Goal: Task Accomplishment & Management: Complete application form

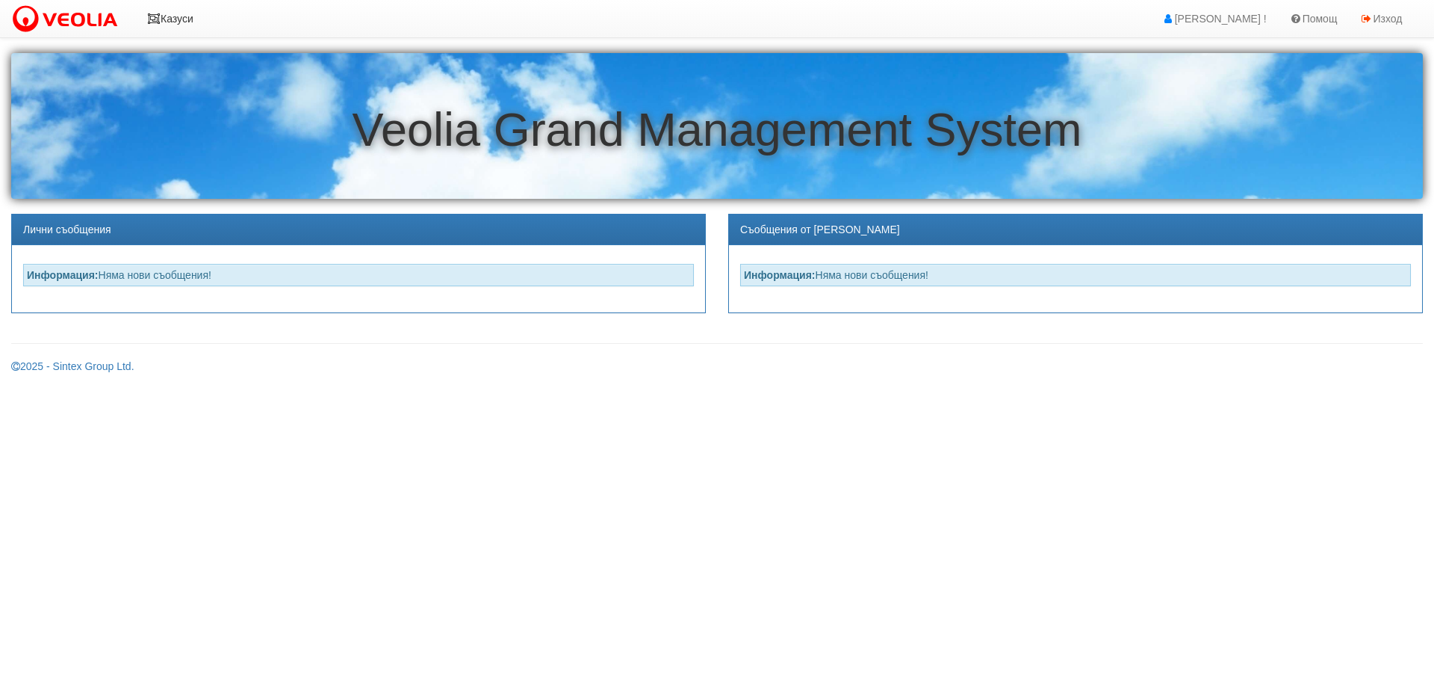
click at [157, 16] on icon at bounding box center [153, 18] width 13 height 10
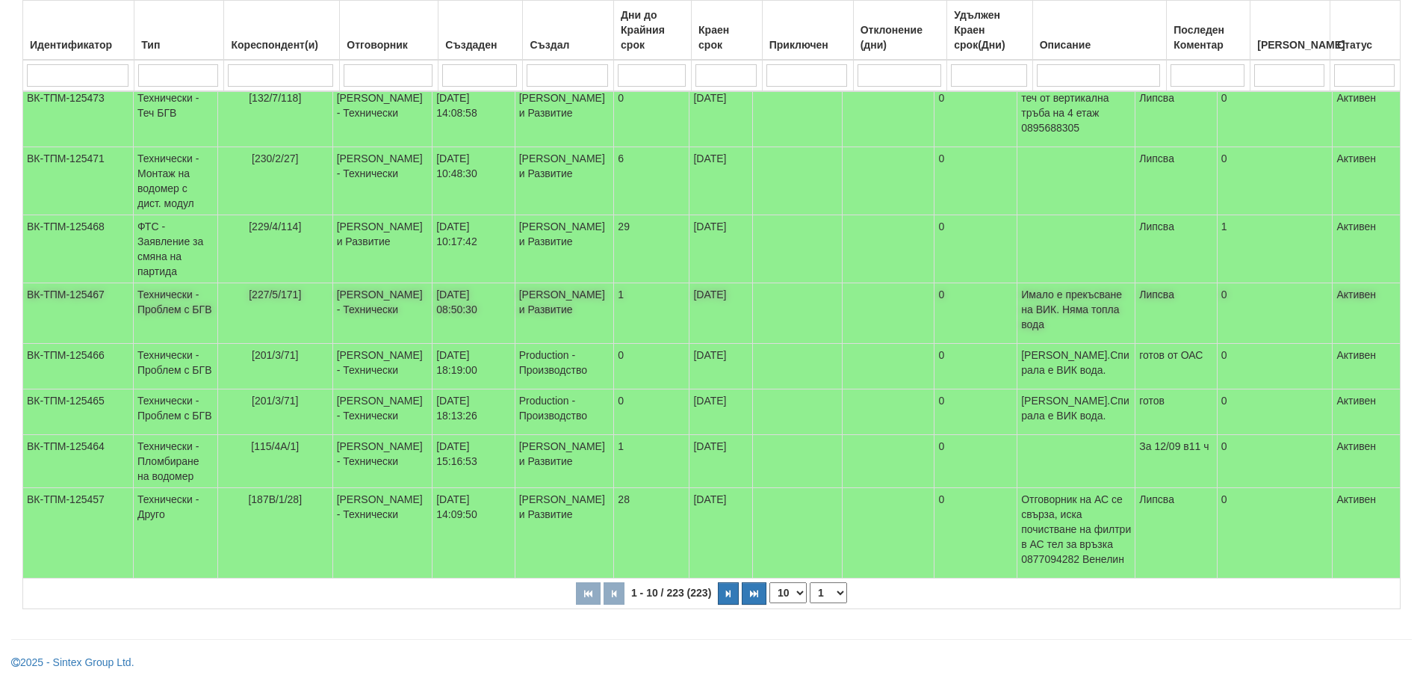
scroll to position [398, 0]
click at [727, 591] on icon "button" at bounding box center [728, 593] width 4 height 8
select select "2"
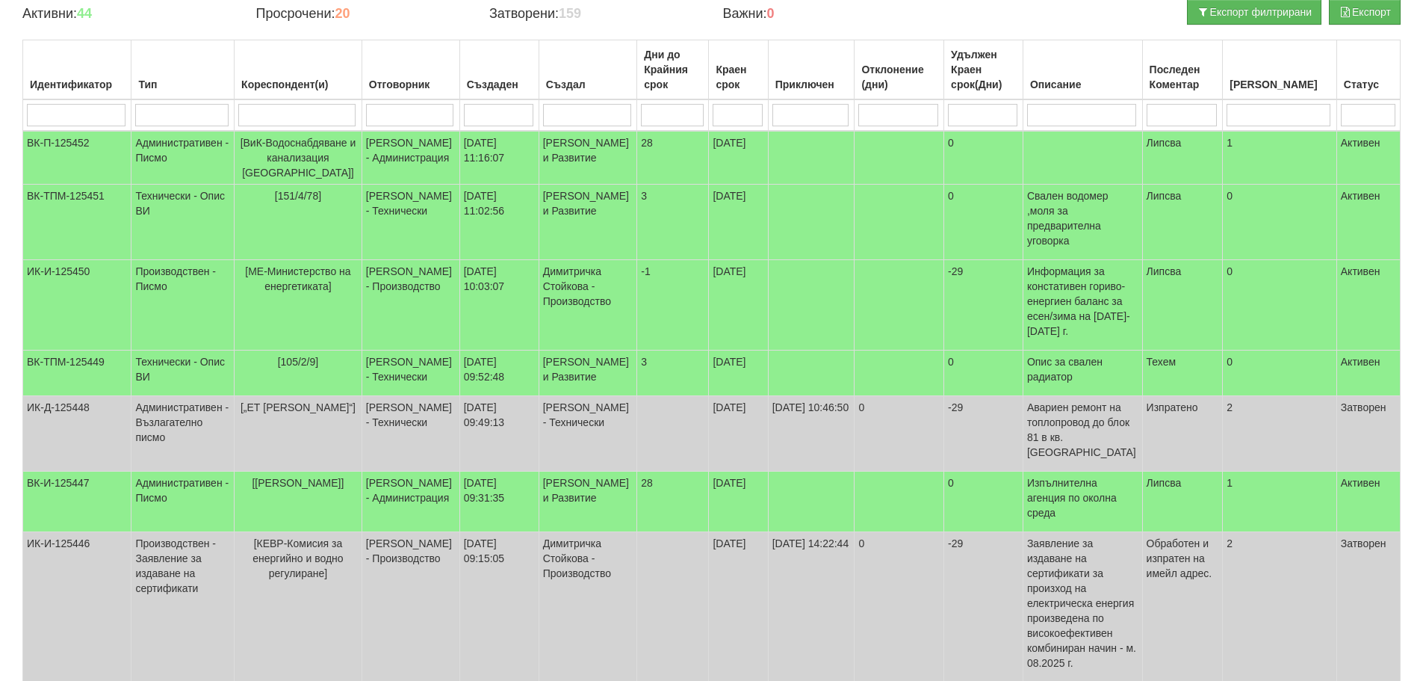
scroll to position [25, 0]
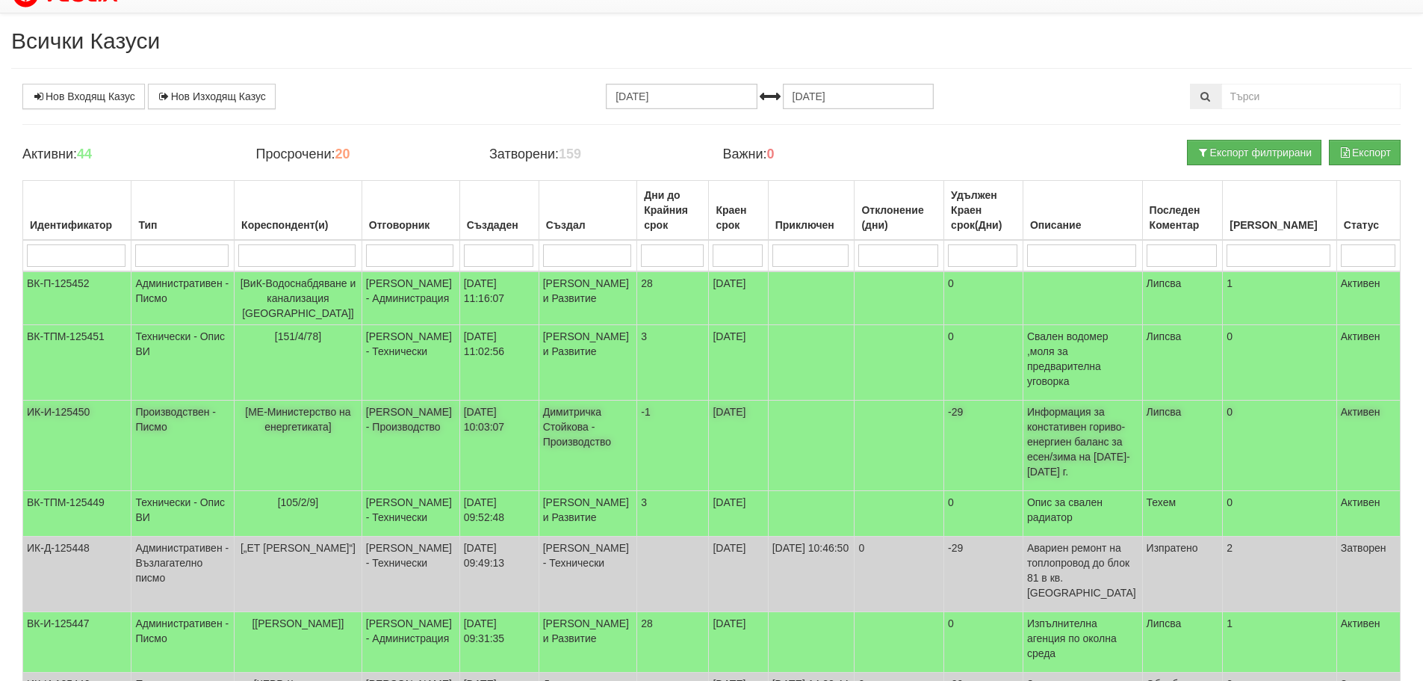
click at [75, 418] on td "ИК-И-125450" at bounding box center [77, 445] width 108 height 90
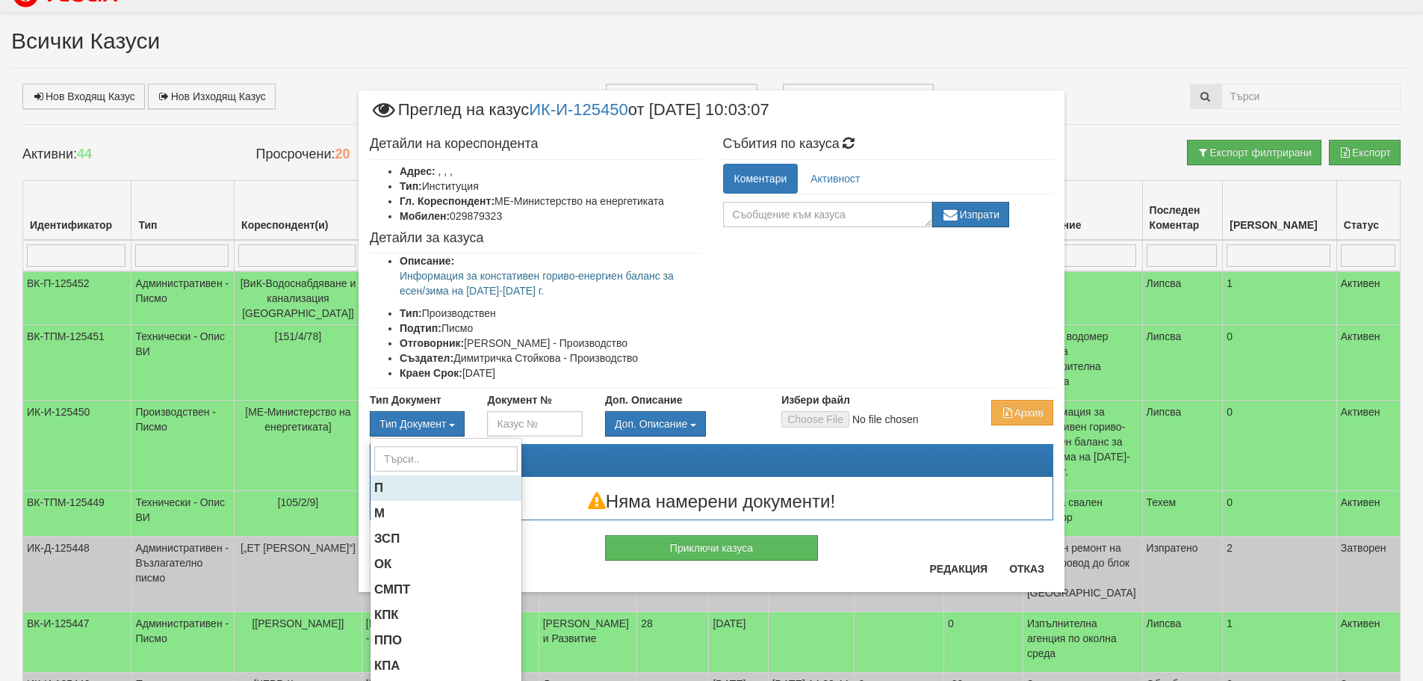
click at [374, 483] on span "П" at bounding box center [378, 487] width 9 height 14
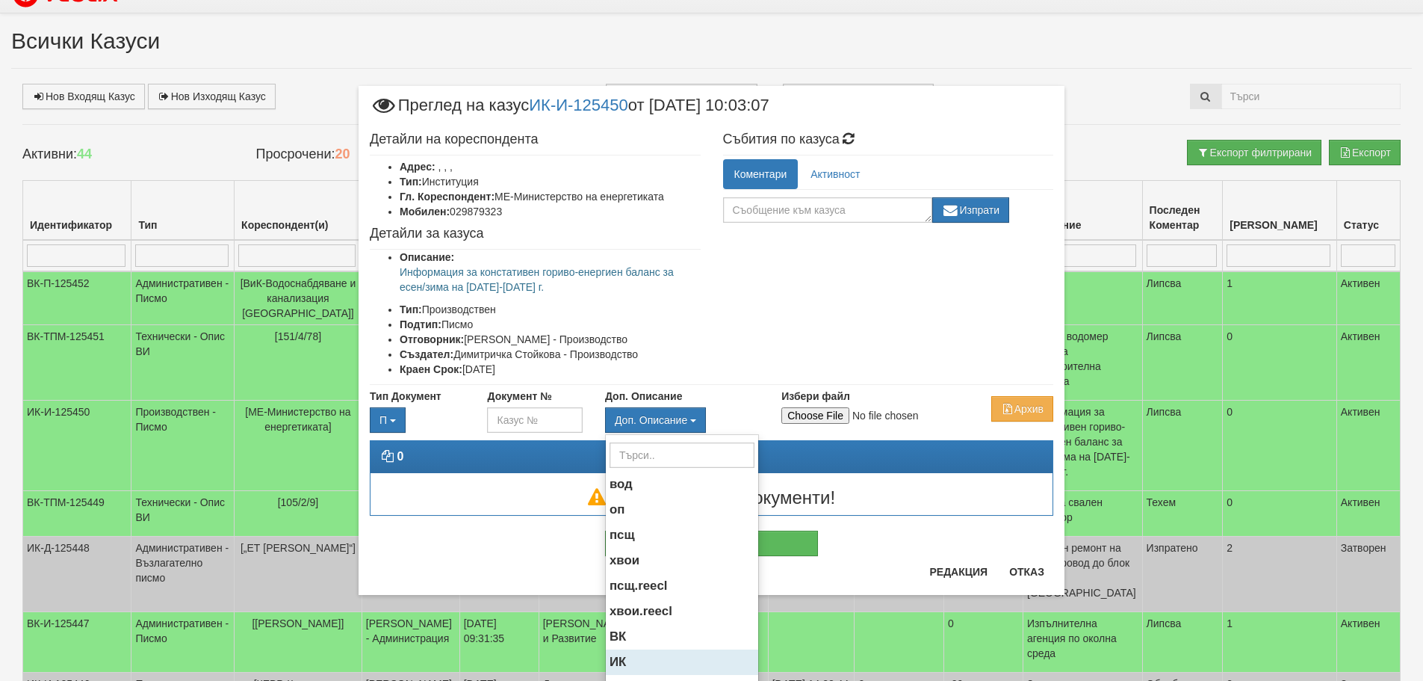
click at [619, 663] on span "ИК" at bounding box center [618, 661] width 16 height 14
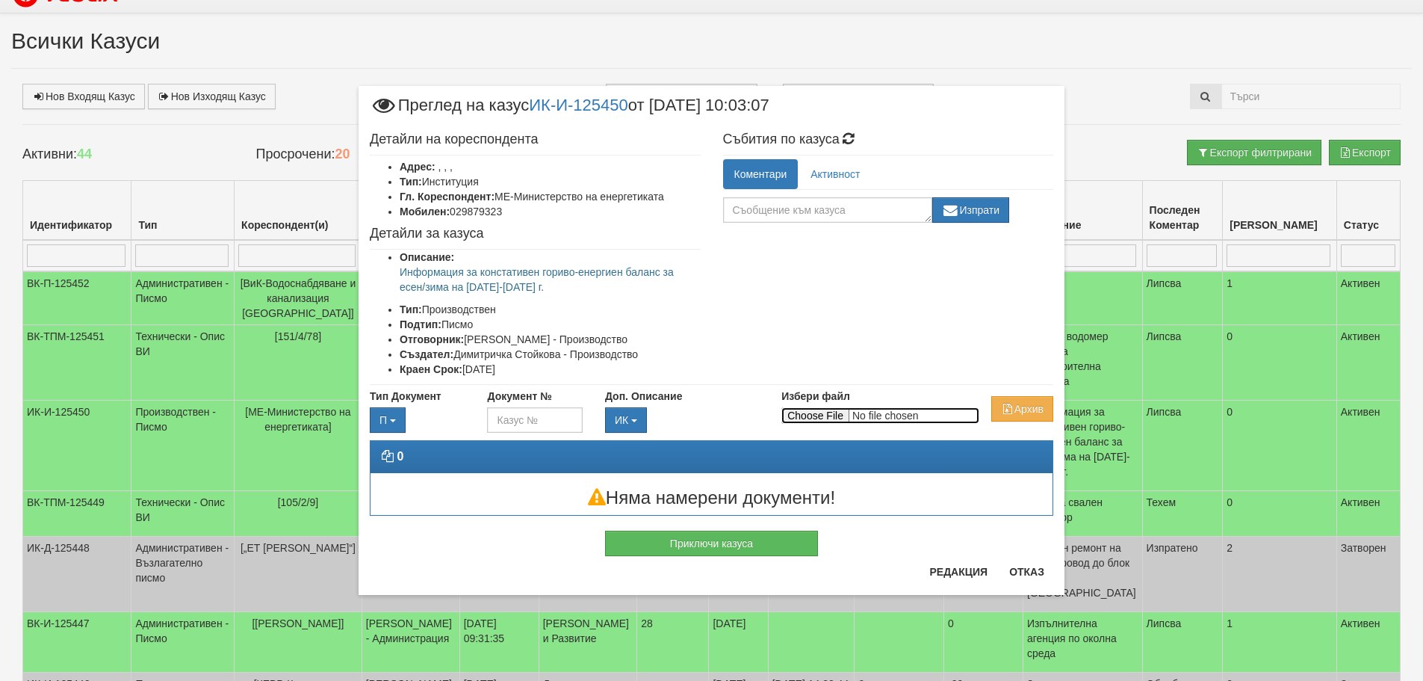
click at [831, 414] on input "Избери файл" at bounding box center [880, 415] width 198 height 16
type input "C:\fakepath\DOC003.pdf"
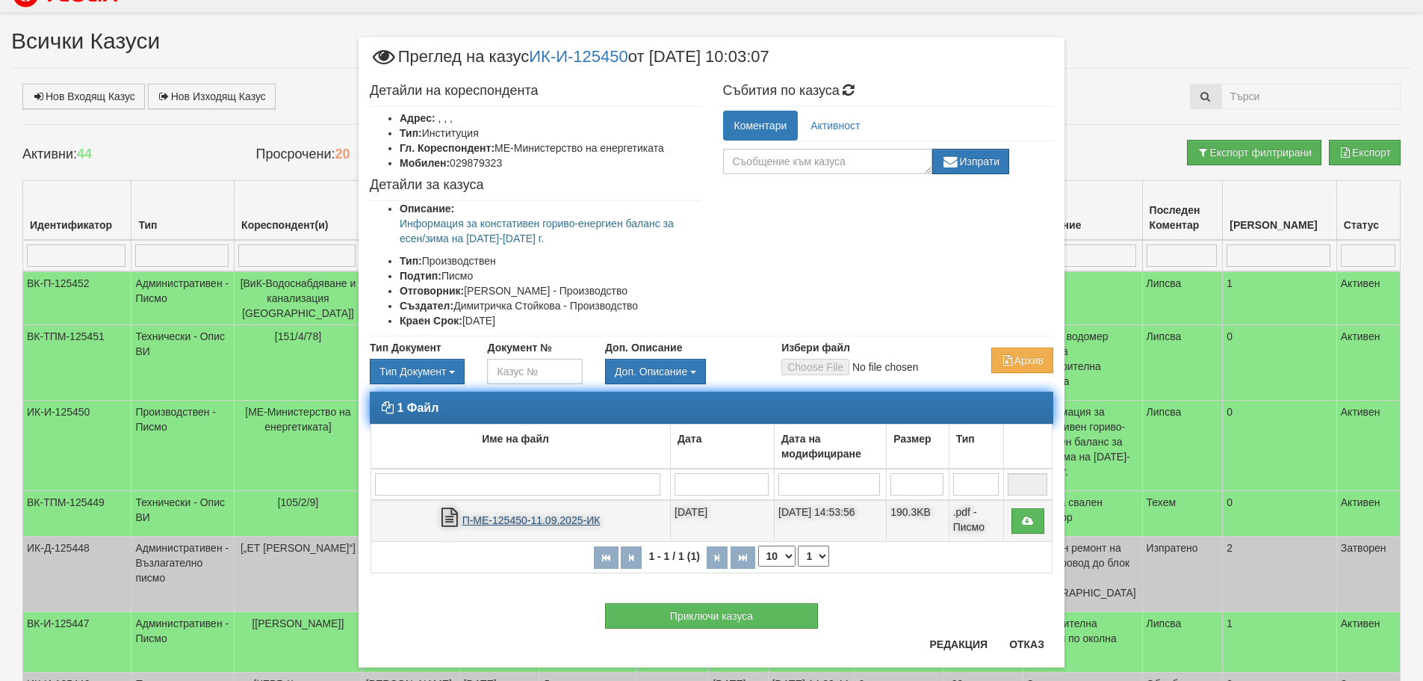
click at [516, 516] on link "П-МЕ-125450-11.09.2025-ИК" at bounding box center [531, 520] width 138 height 12
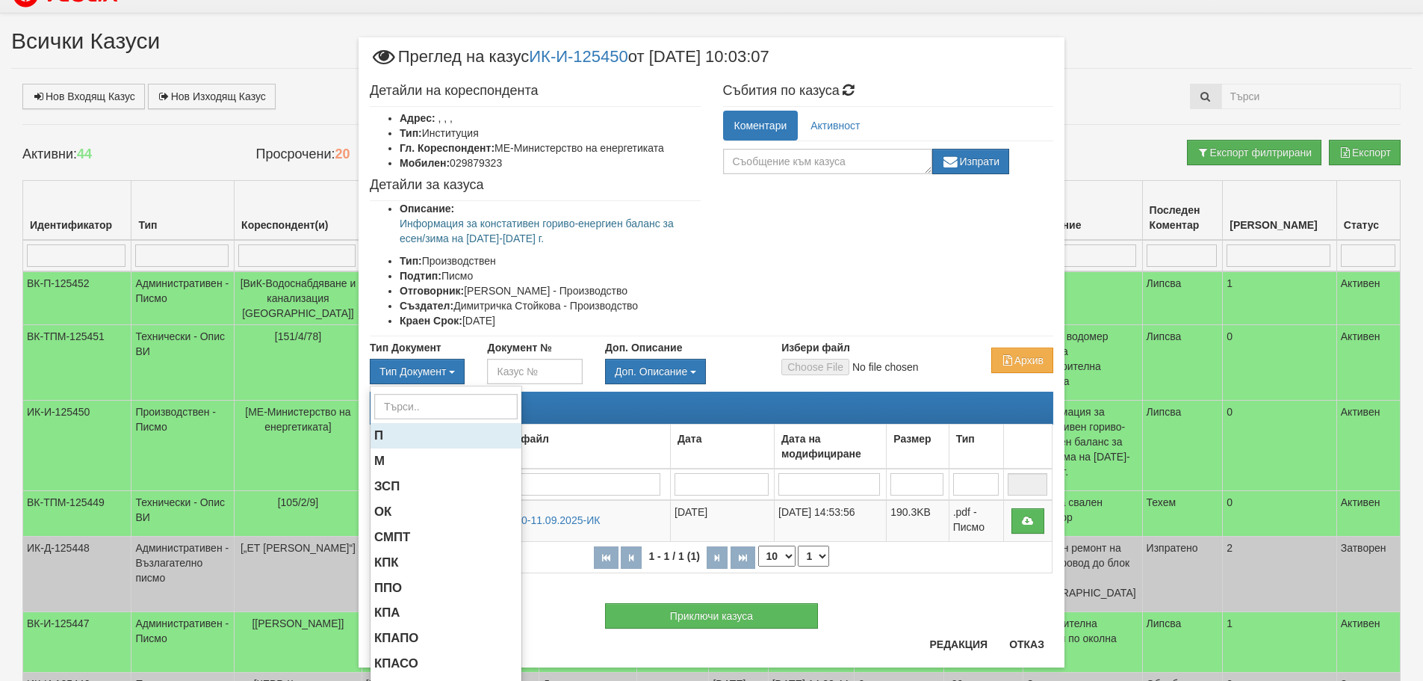
click at [374, 433] on span "П" at bounding box center [378, 435] width 9 height 14
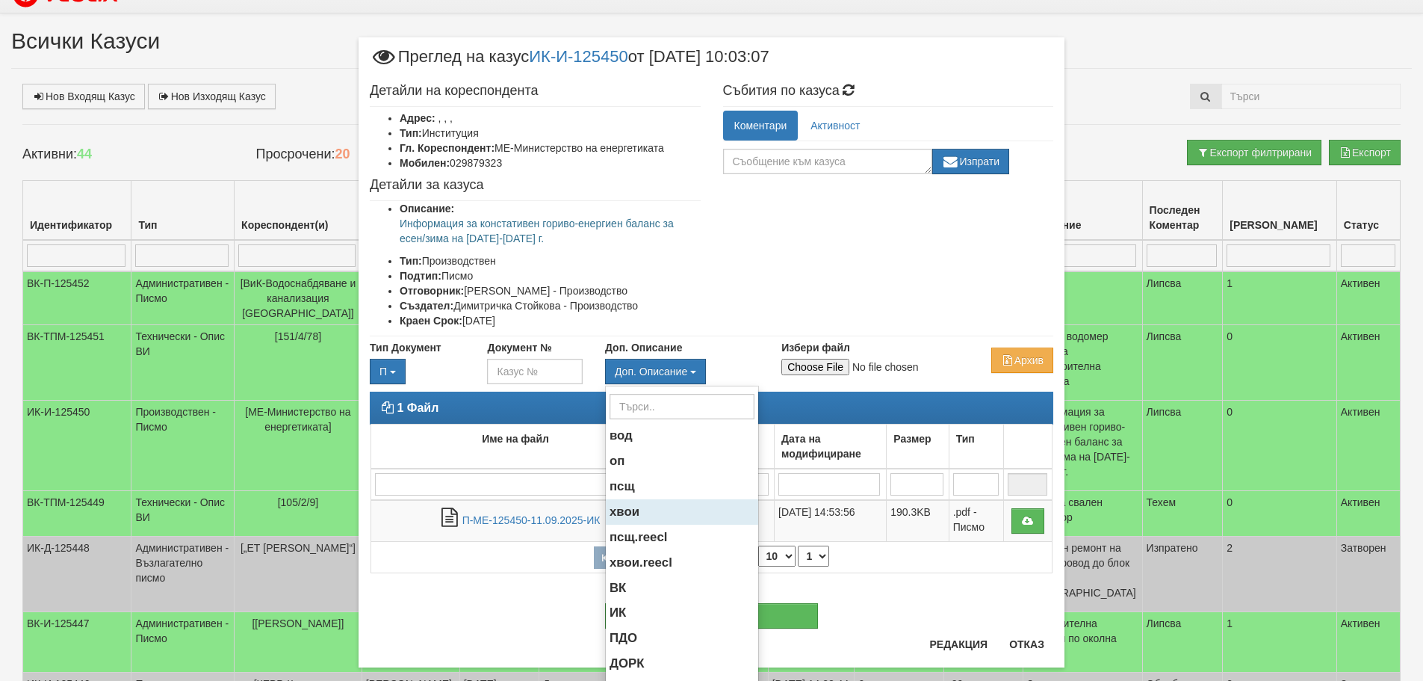
drag, startPoint x: 619, startPoint y: 608, endPoint x: 680, endPoint y: 519, distance: 108.0
click at [619, 605] on span "ИК" at bounding box center [618, 612] width 16 height 14
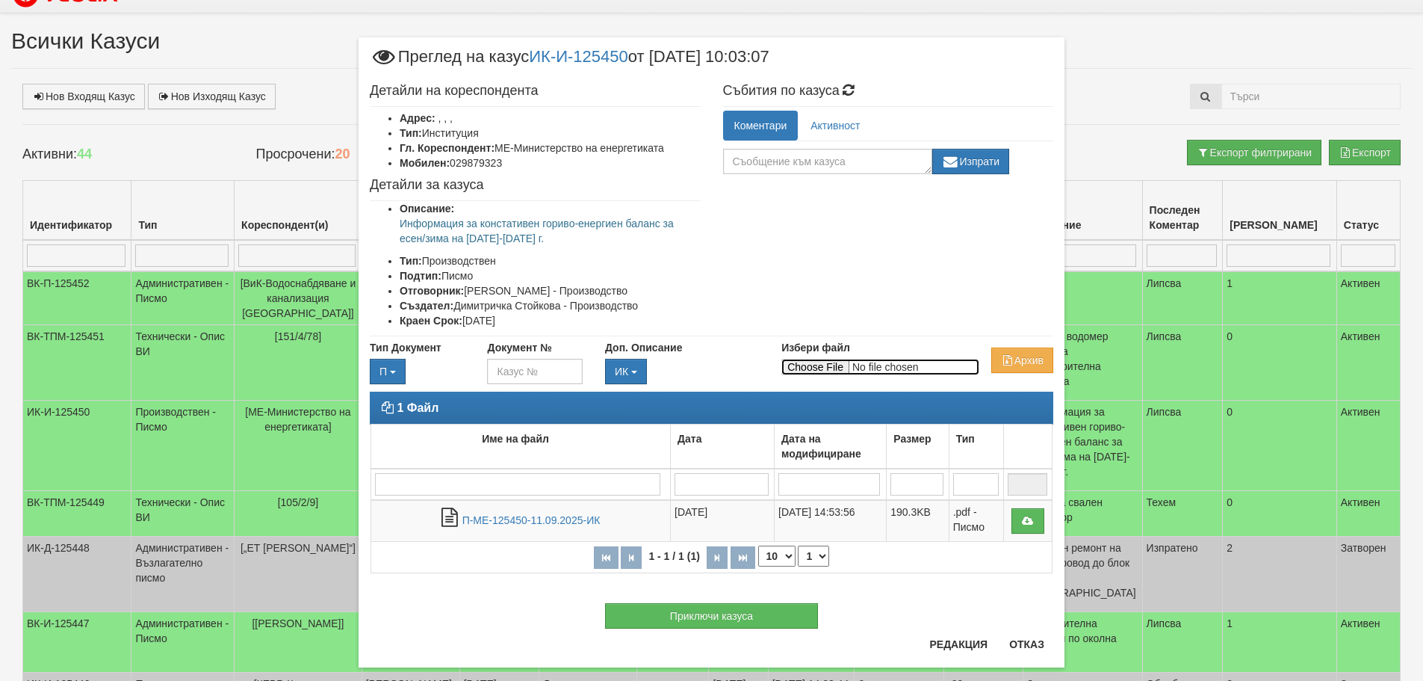
click at [820, 360] on input "Избери файл" at bounding box center [880, 367] width 198 height 16
click at [802, 365] on input "Избери файл" at bounding box center [880, 367] width 198 height 16
type input "C:\fakepath\DOC004.pdf"
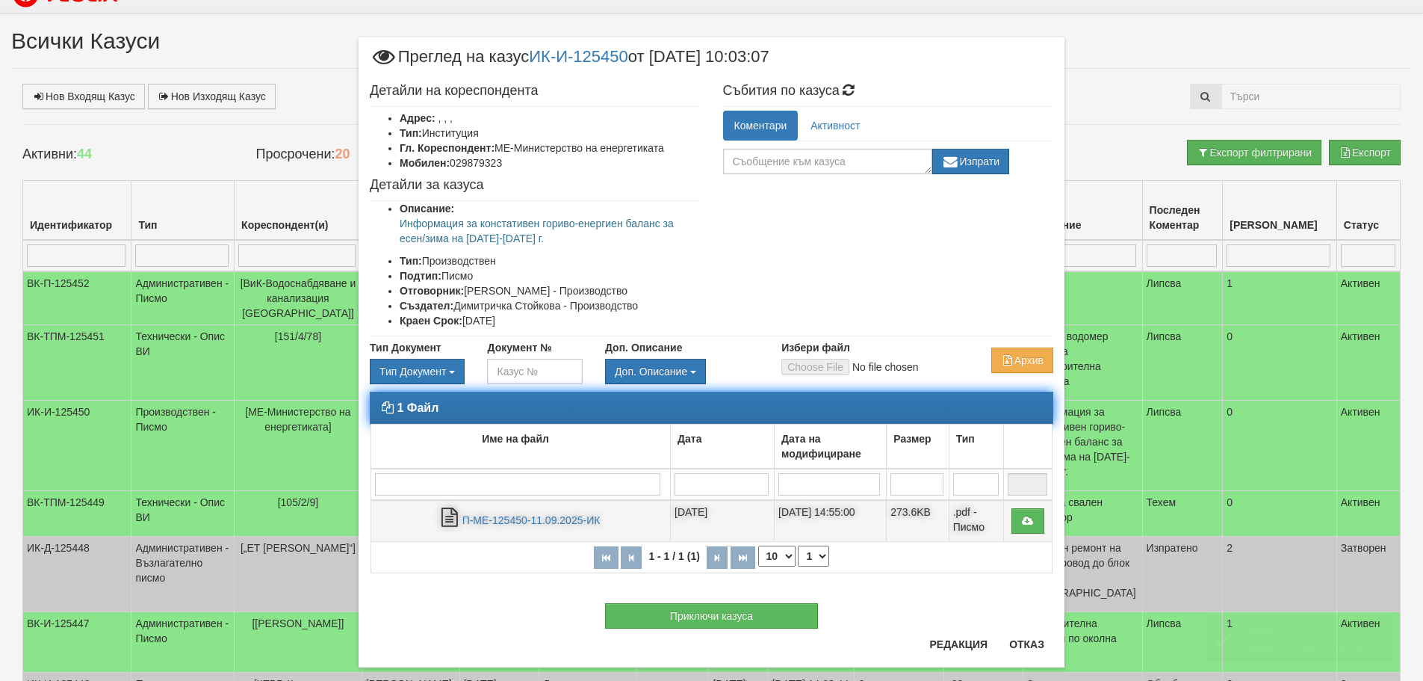
click at [521, 511] on td "П-МЕ-125450-11.09.2025-ИК" at bounding box center [521, 521] width 300 height 42
click at [500, 514] on link "П-МЕ-125450-11.09.2025-ИК" at bounding box center [531, 520] width 138 height 12
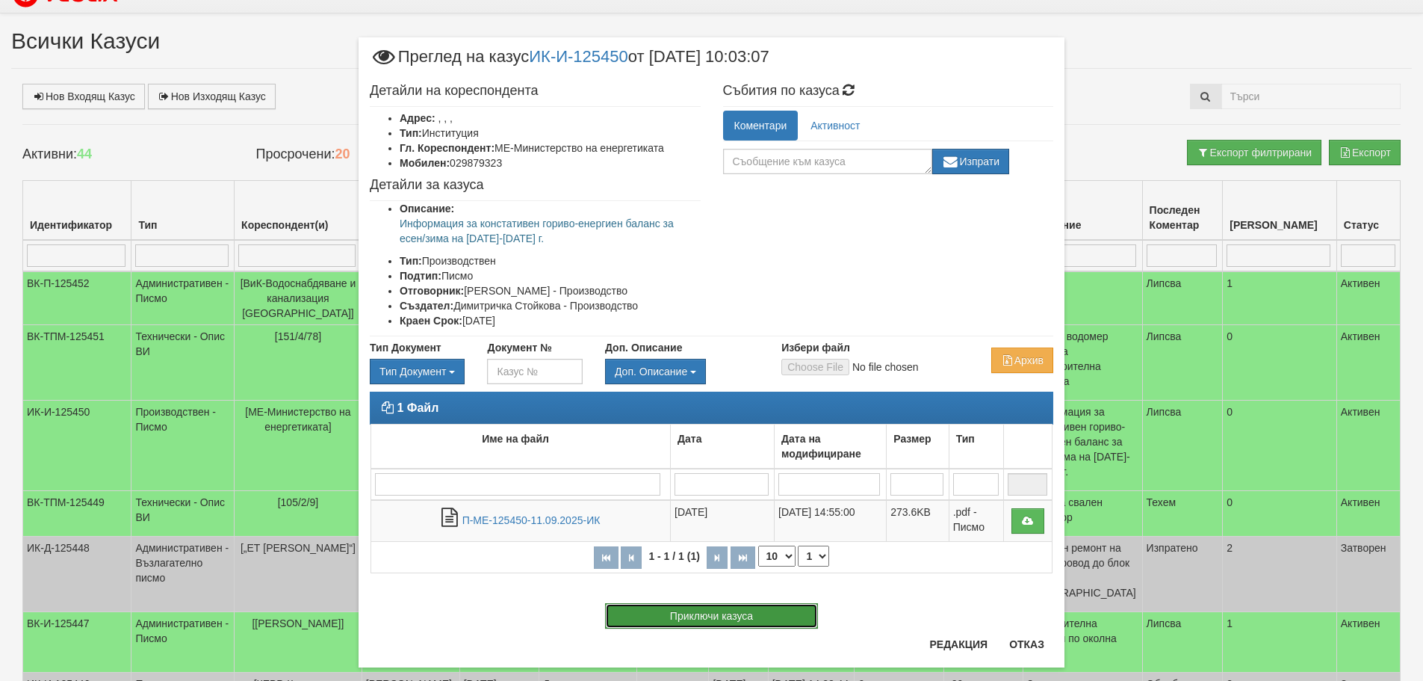
click at [711, 610] on button "Приключи казуса" at bounding box center [711, 615] width 213 height 25
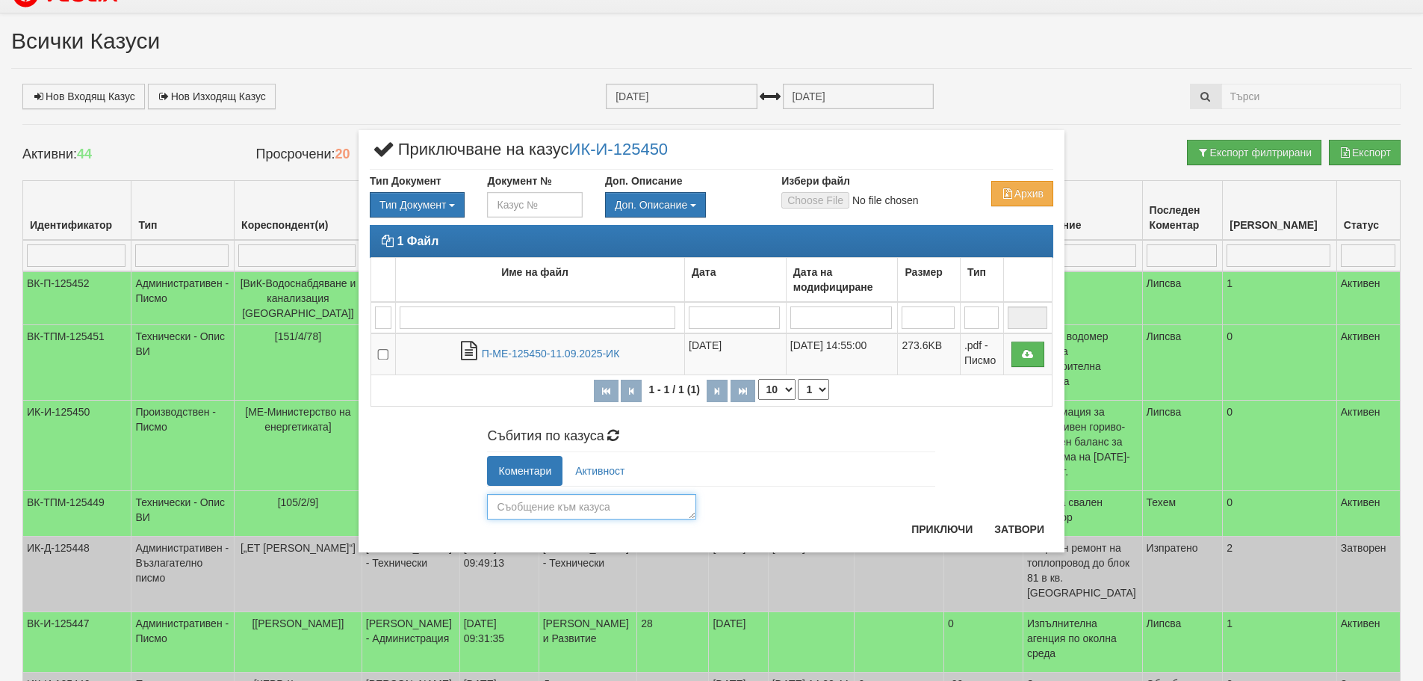
click at [561, 501] on textarea at bounding box center [591, 506] width 209 height 25
type textarea "O"
type textarea "Обработен и изпратен с куриер."
click at [955, 530] on button "Приключи" at bounding box center [941, 529] width 79 height 24
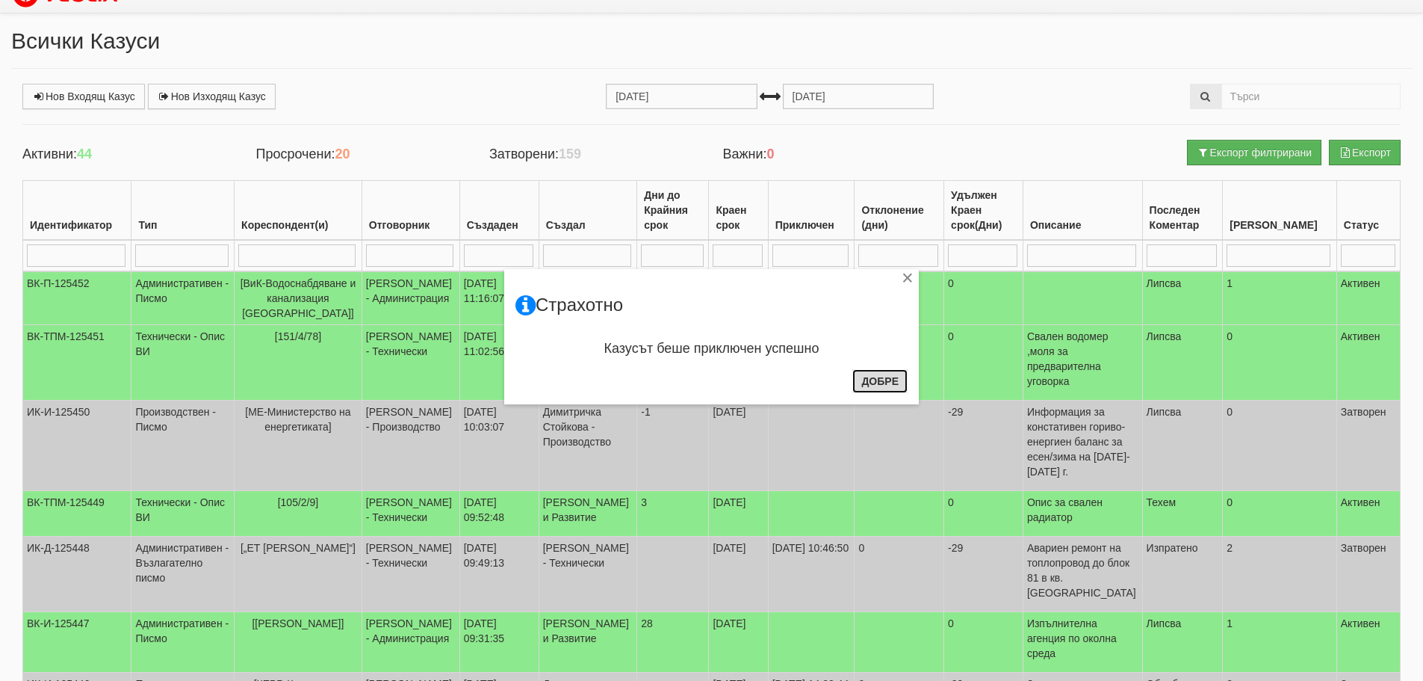
click at [881, 377] on button "Добре" at bounding box center [879, 381] width 55 height 24
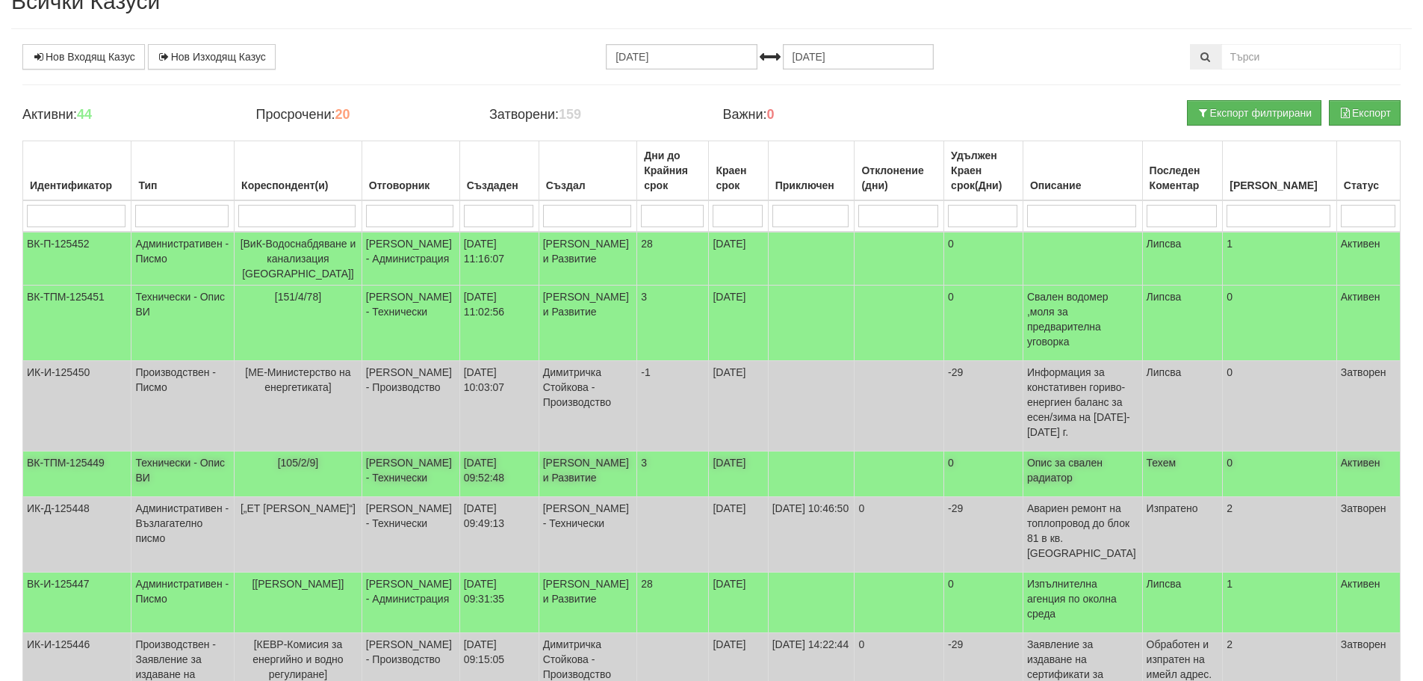
scroll to position [473, 0]
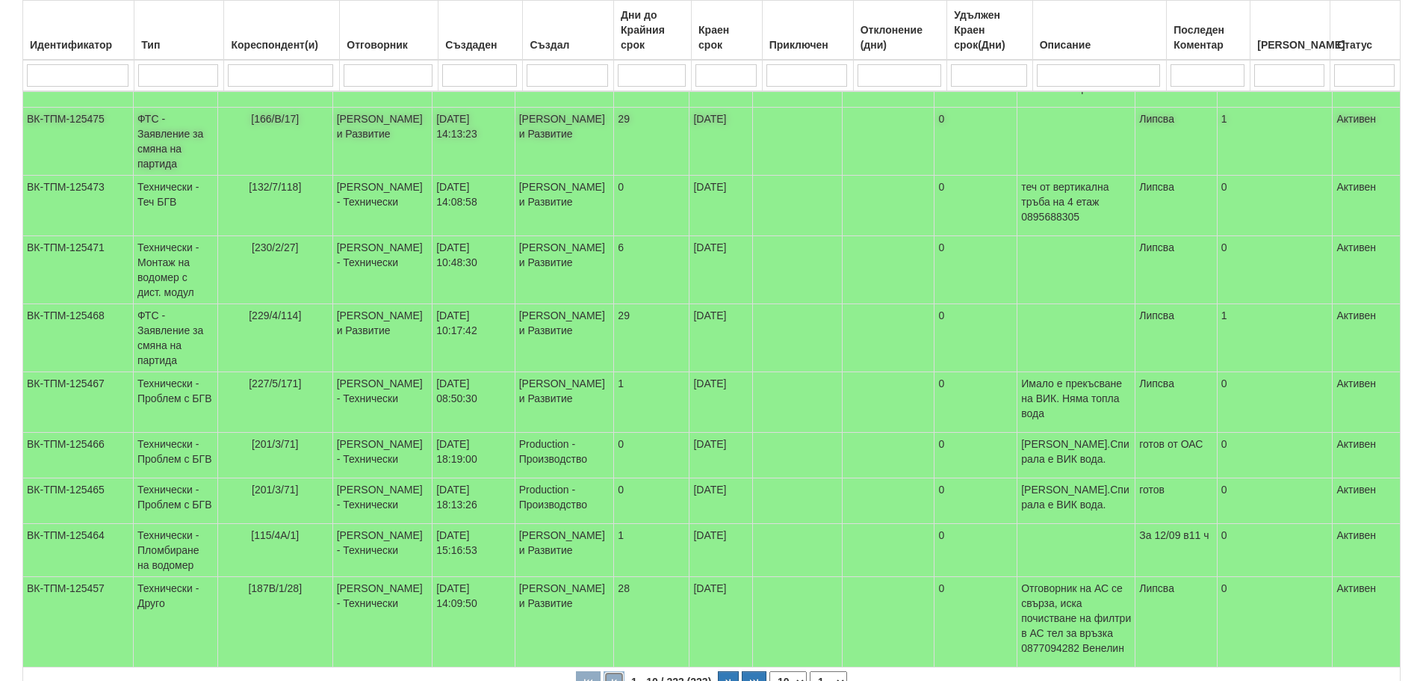
scroll to position [398, 0]
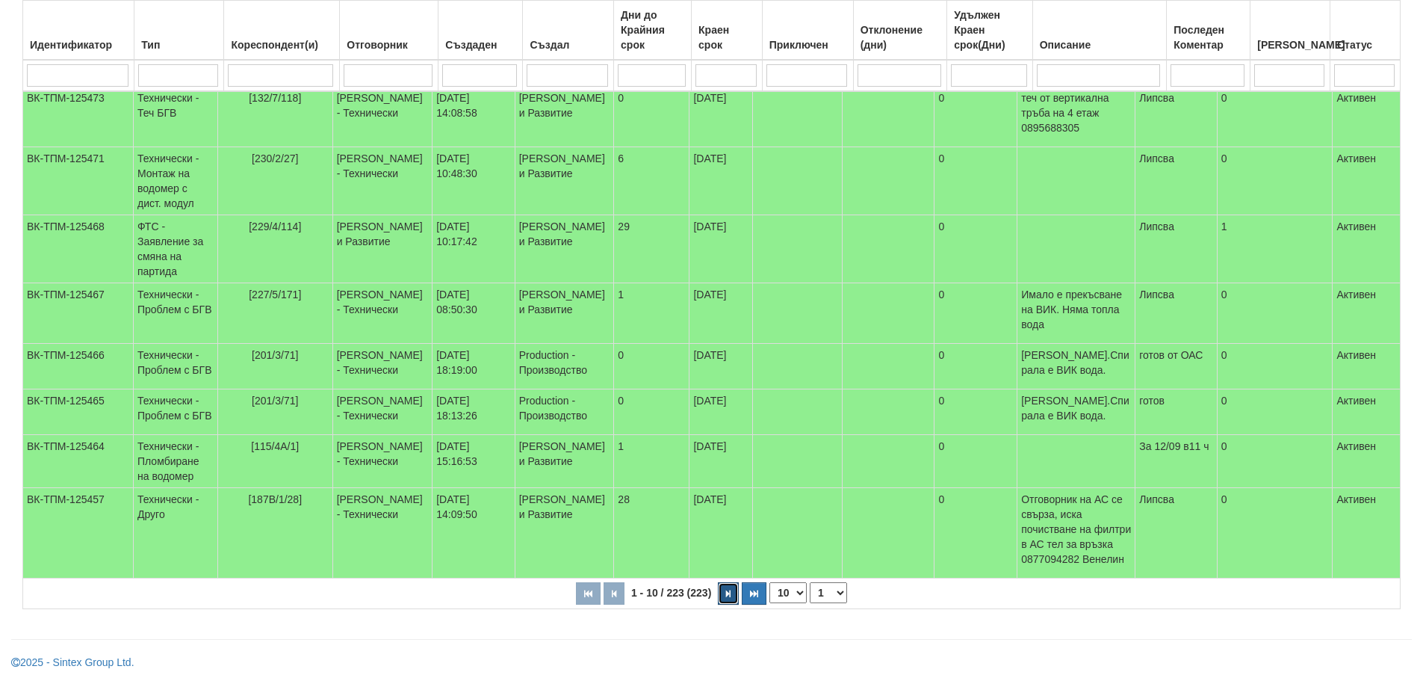
click at [732, 595] on button "button" at bounding box center [728, 593] width 21 height 22
select select "2"
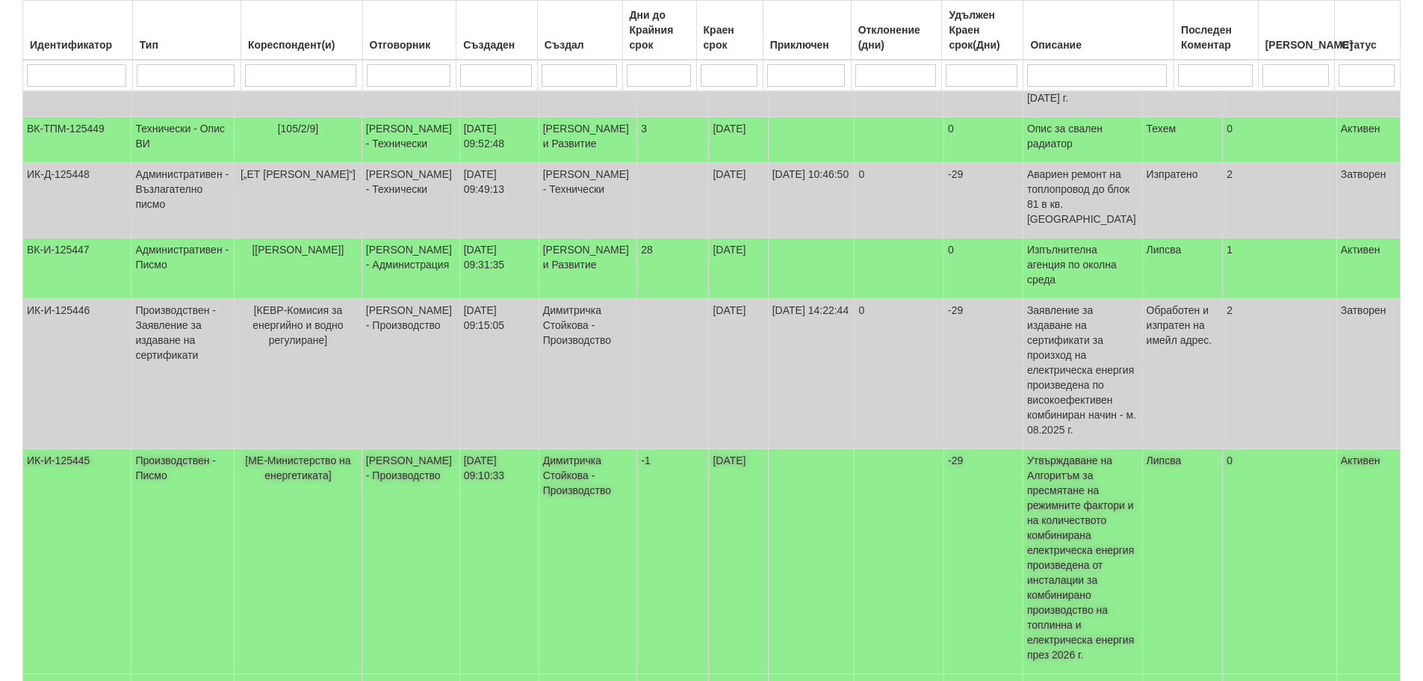
click at [68, 449] on td "ИК-И-125445" at bounding box center [77, 561] width 108 height 225
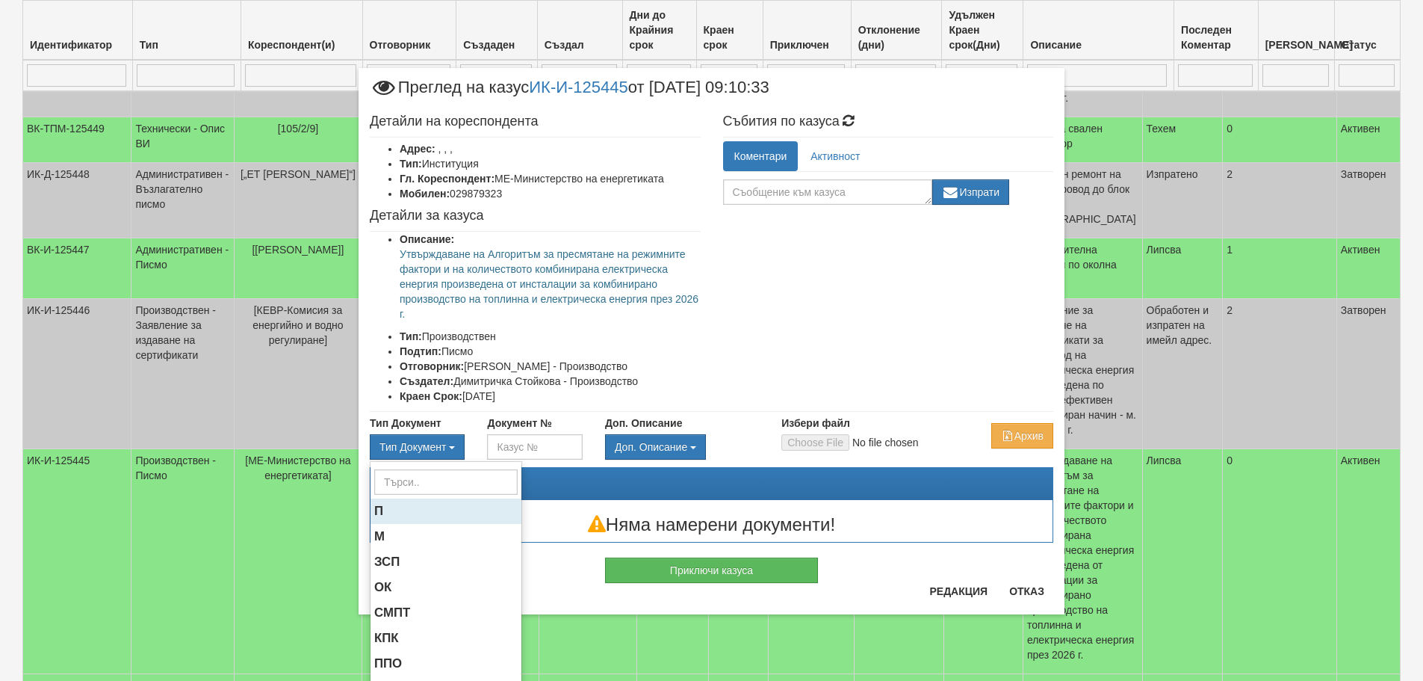
click at [374, 510] on span "П" at bounding box center [378, 510] width 9 height 14
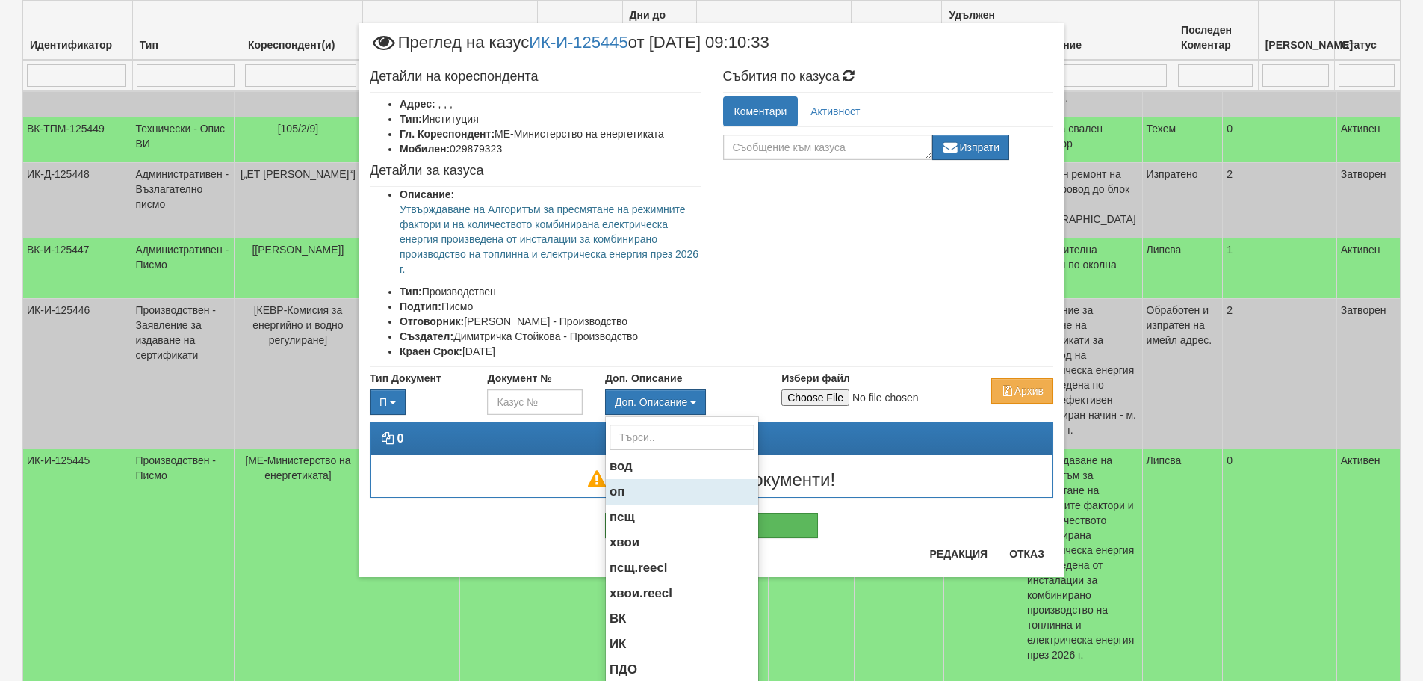
scroll to position [75, 0]
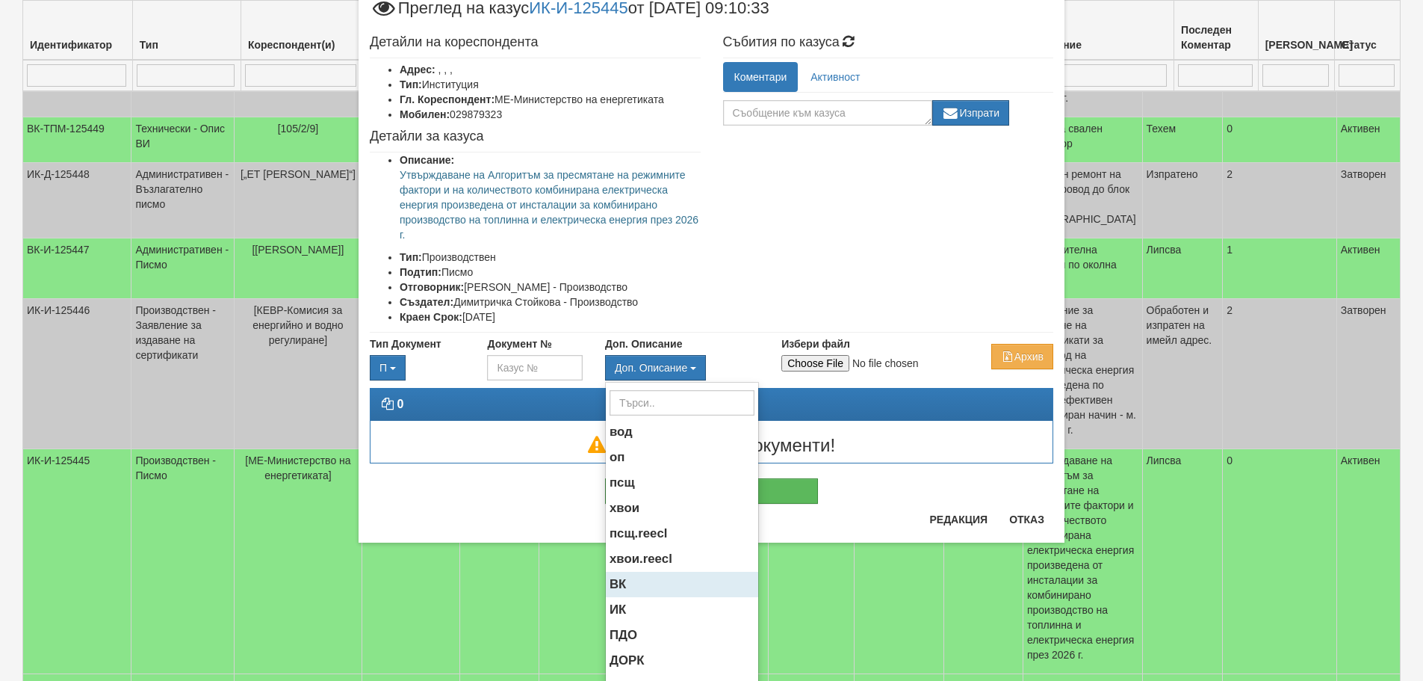
drag, startPoint x: 608, startPoint y: 603, endPoint x: 606, endPoint y: 595, distance: 7.8
click at [610, 604] on span "ИК" at bounding box center [618, 609] width 16 height 14
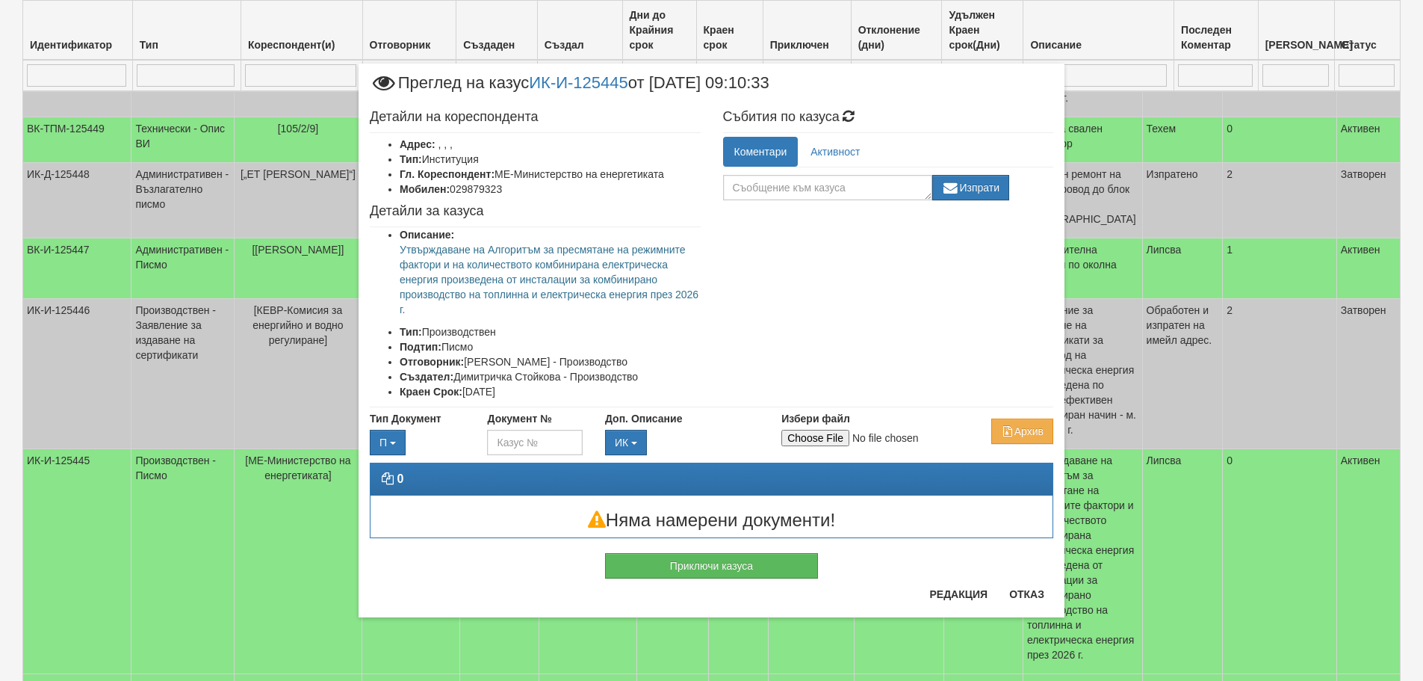
scroll to position [0, 0]
click at [805, 433] on input "Избери файл" at bounding box center [880, 438] width 198 height 16
type input "C:\fakepath\DOC003.pdf"
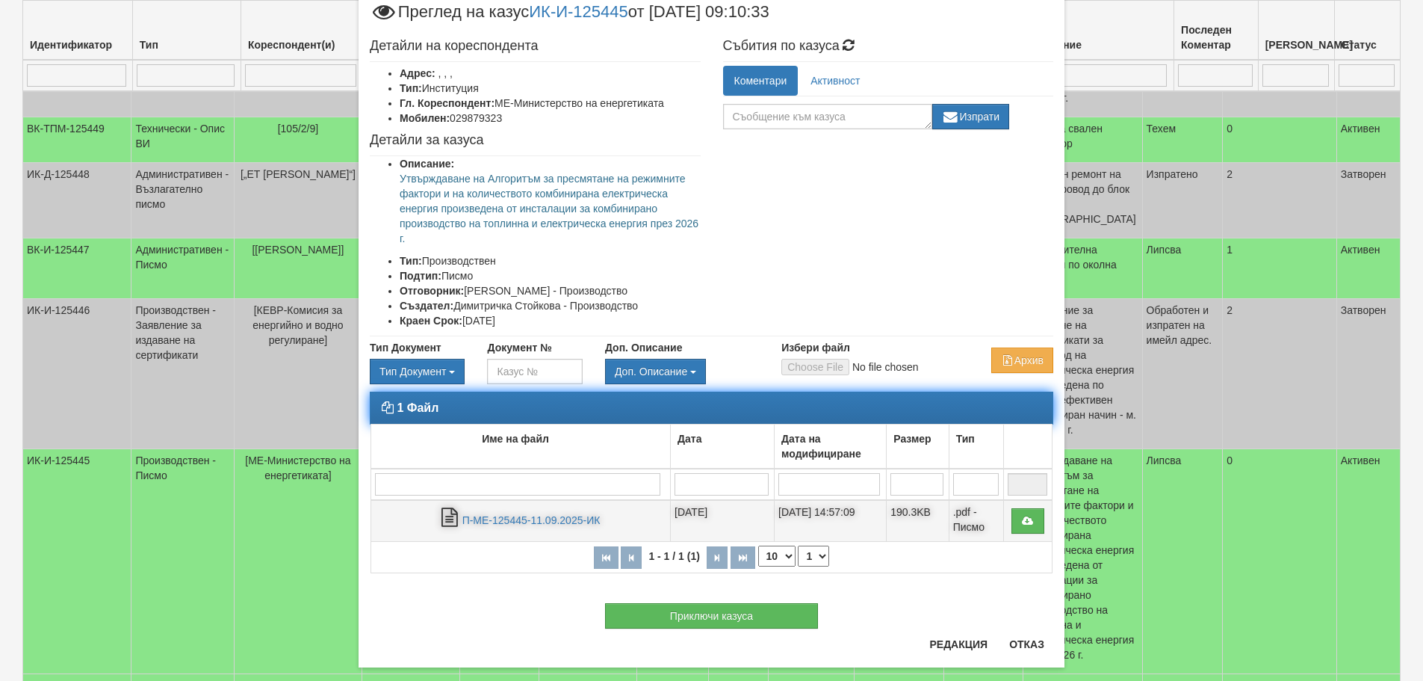
scroll to position [69, 0]
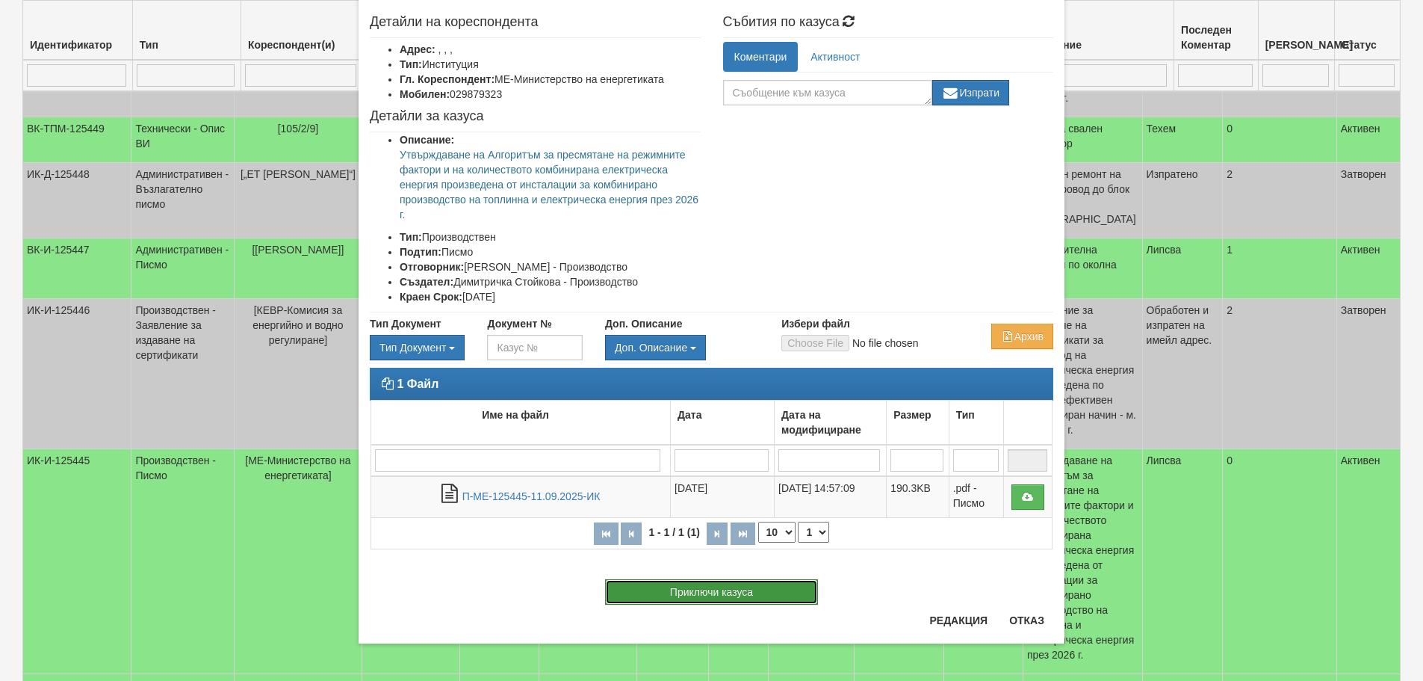
drag, startPoint x: 713, startPoint y: 586, endPoint x: 657, endPoint y: 582, distance: 55.4
click at [698, 585] on button "Приключи казуса" at bounding box center [711, 591] width 213 height 25
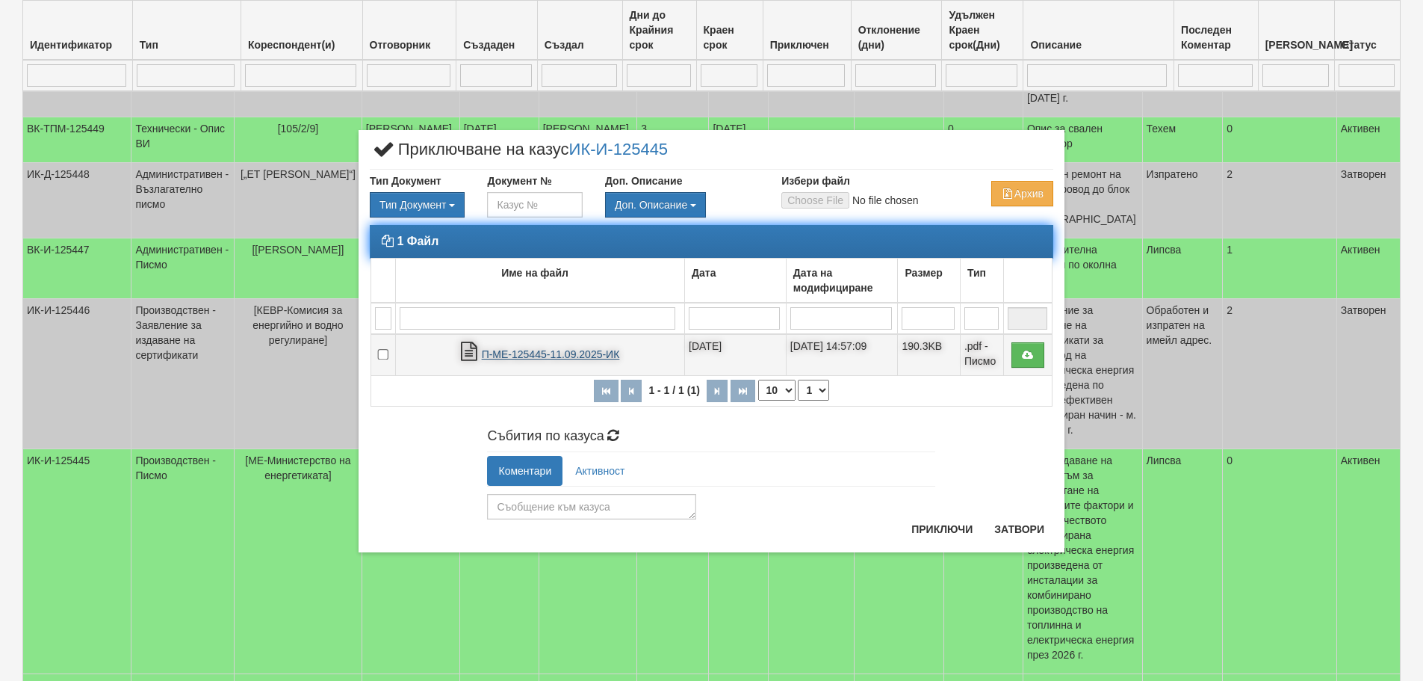
click at [528, 350] on link "П-МЕ-125445-11.09.2025-ИК" at bounding box center [551, 354] width 138 height 12
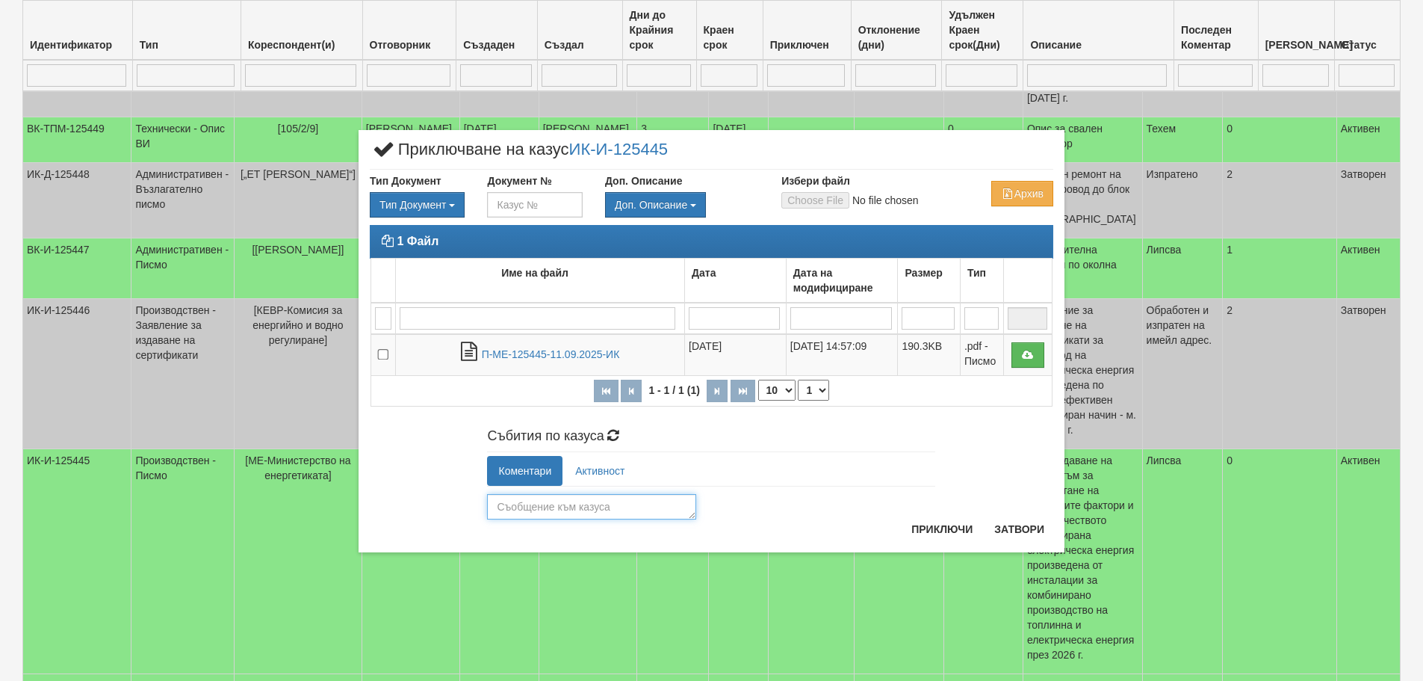
click at [535, 501] on textarea at bounding box center [591, 506] width 209 height 25
type textarea "Обработен и изпратен с куриер."
click at [959, 527] on button "Приключи" at bounding box center [941, 529] width 79 height 24
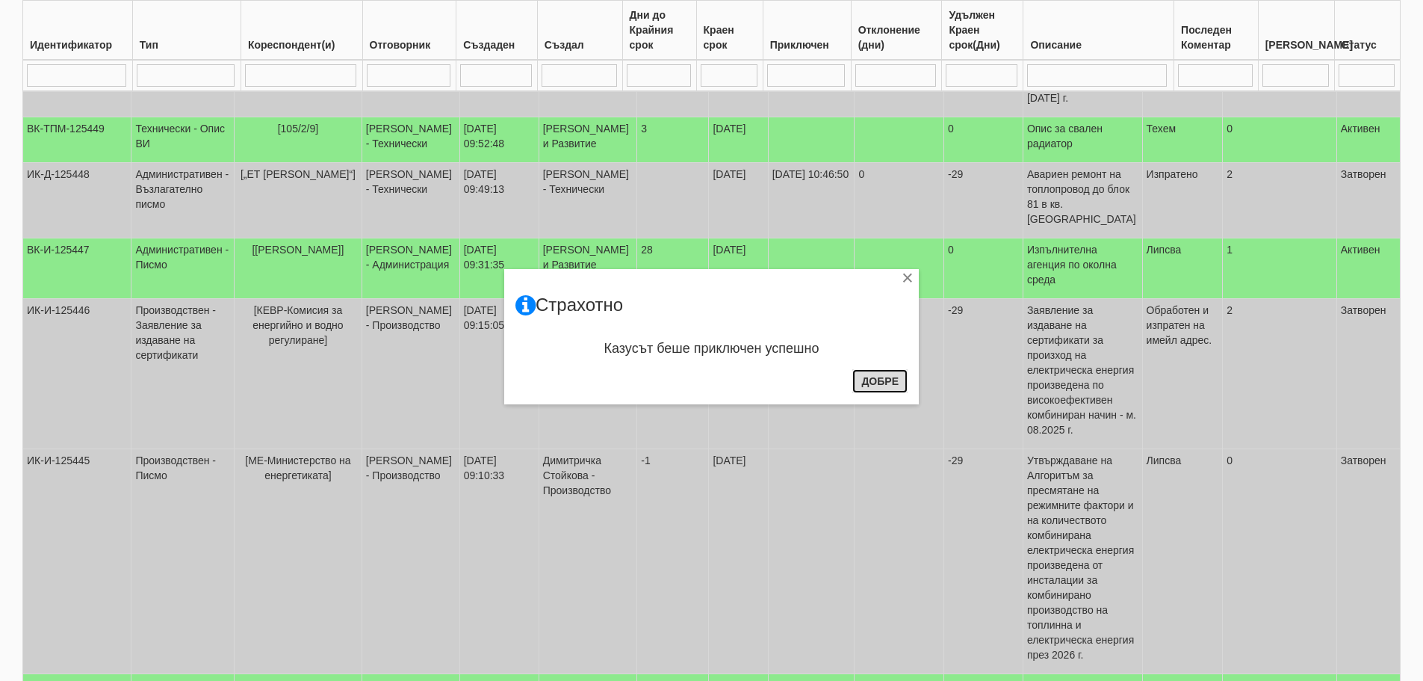
click at [876, 379] on button "Добре" at bounding box center [879, 381] width 55 height 24
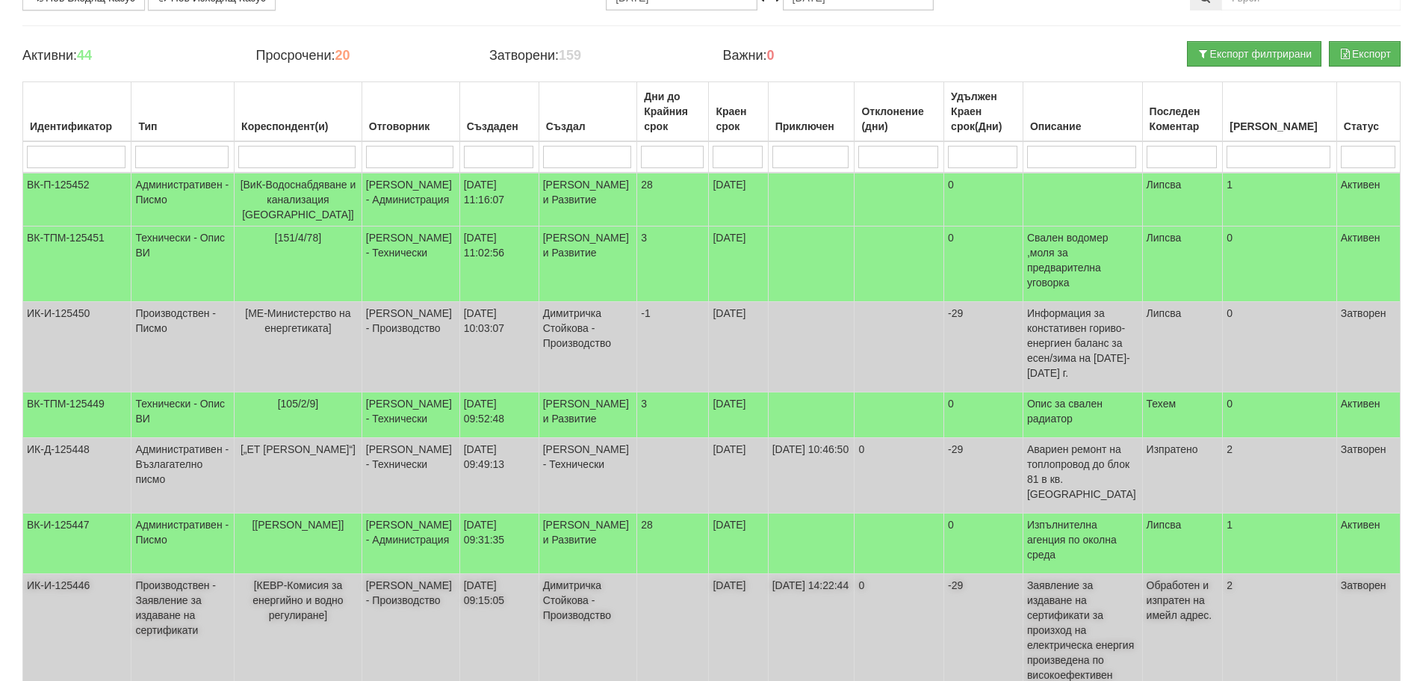
scroll to position [149, 0]
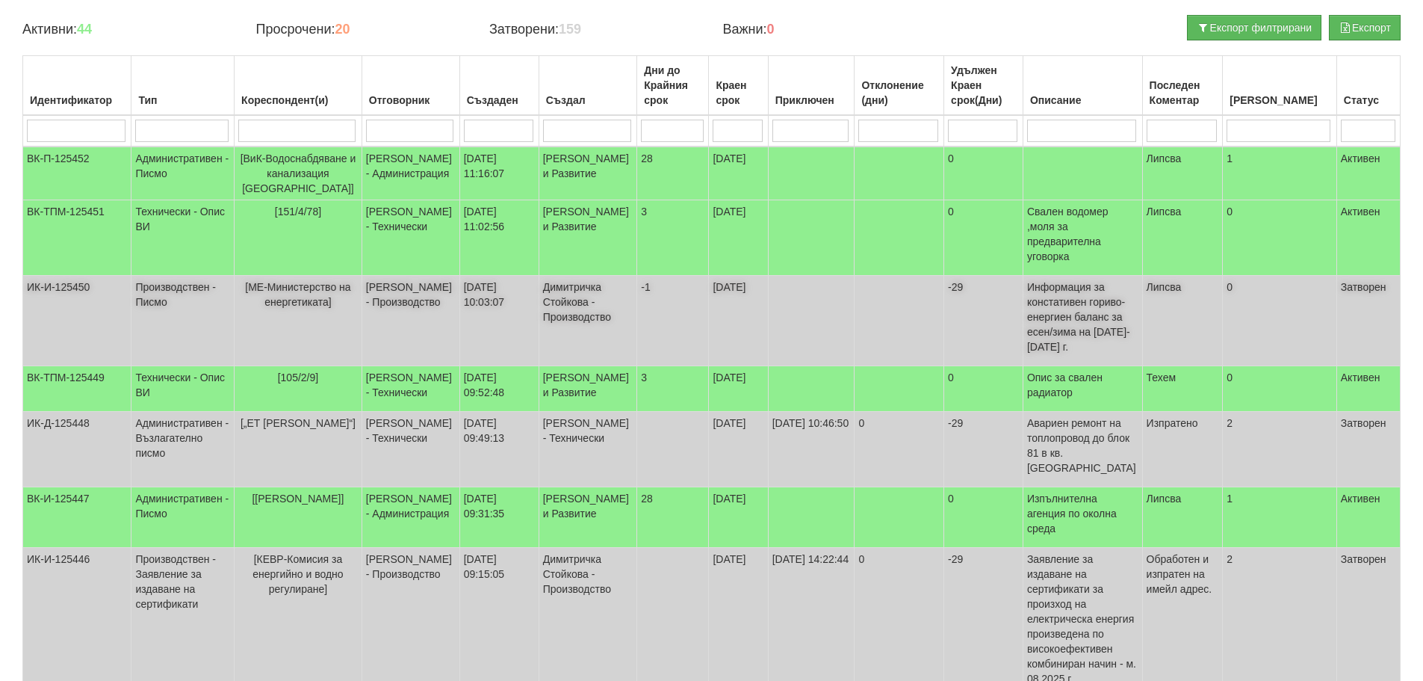
click at [59, 289] on td "ИК-И-125450" at bounding box center [77, 321] width 108 height 90
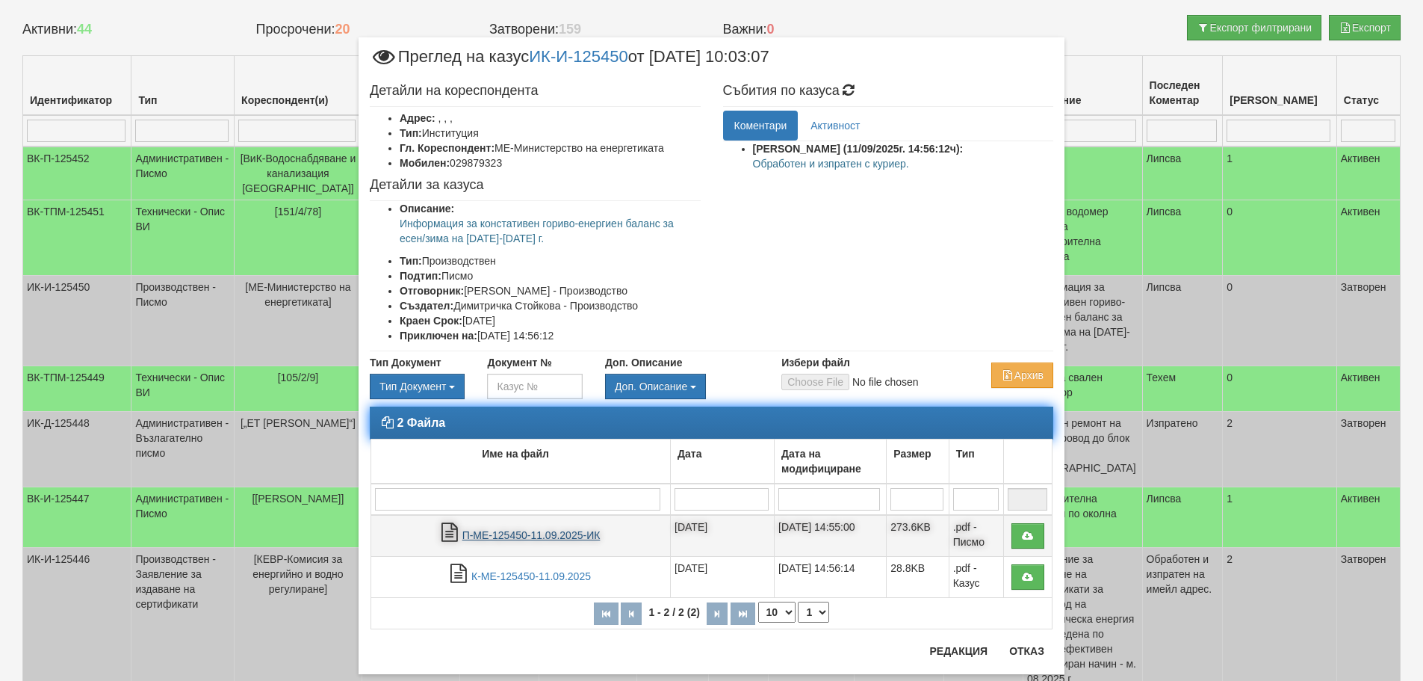
click at [533, 536] on link "П-МЕ-125450-11.09.2025-ИК" at bounding box center [531, 535] width 138 height 12
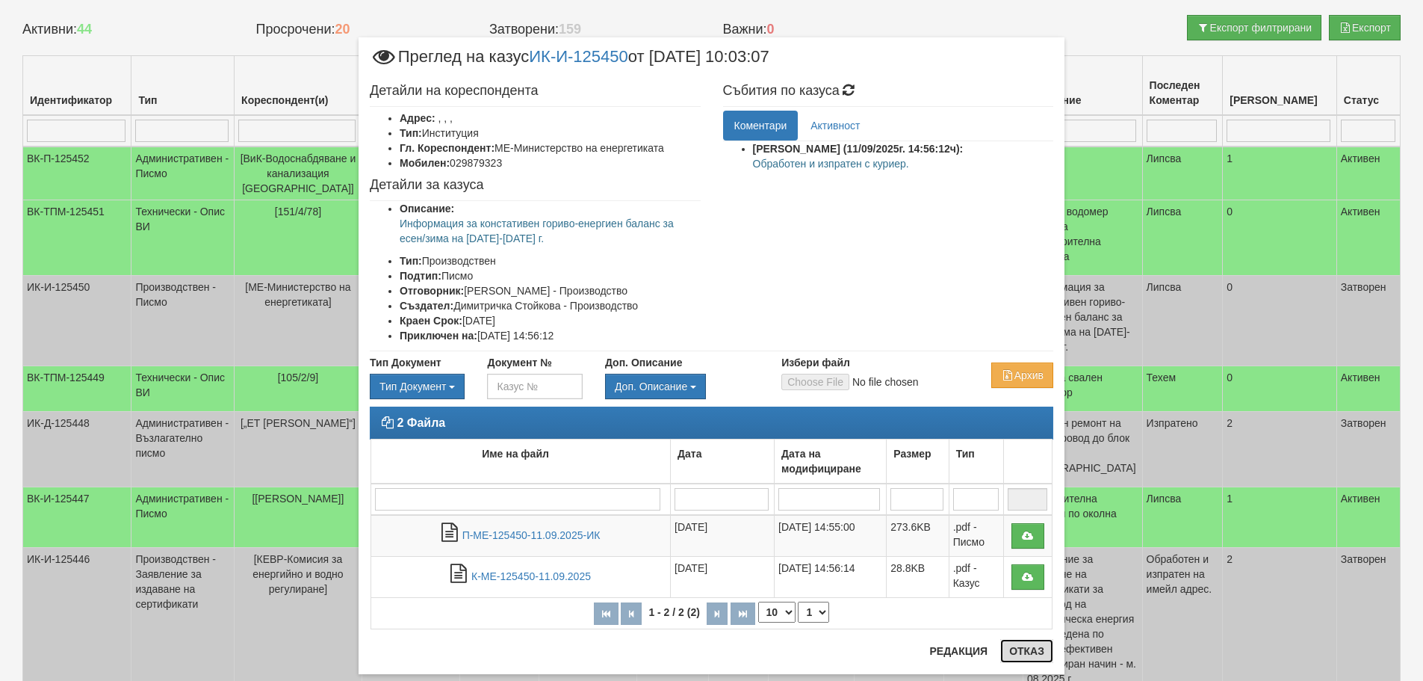
click at [1017, 651] on button "Отказ" at bounding box center [1026, 651] width 53 height 24
